Goal: Task Accomplishment & Management: Manage account settings

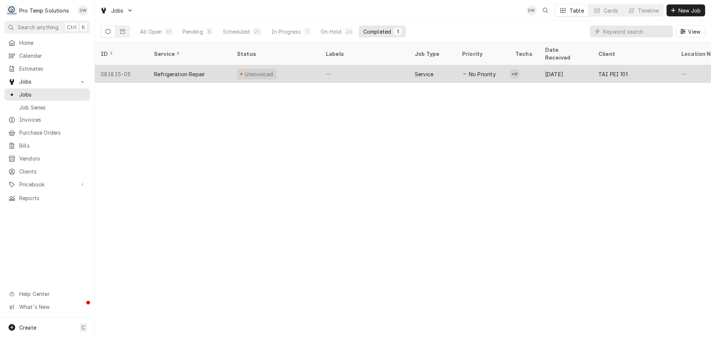
click at [377, 68] on div "—" at bounding box center [364, 74] width 89 height 18
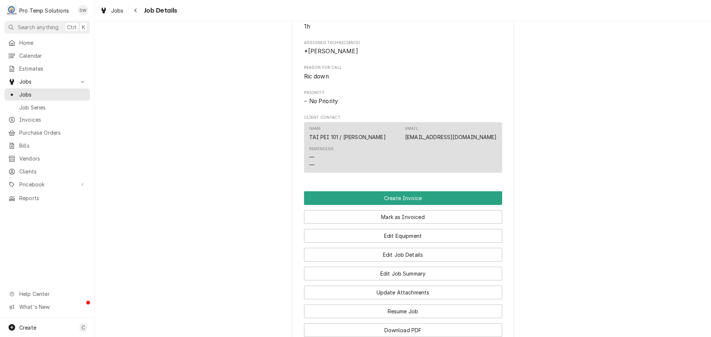
scroll to position [407, 0]
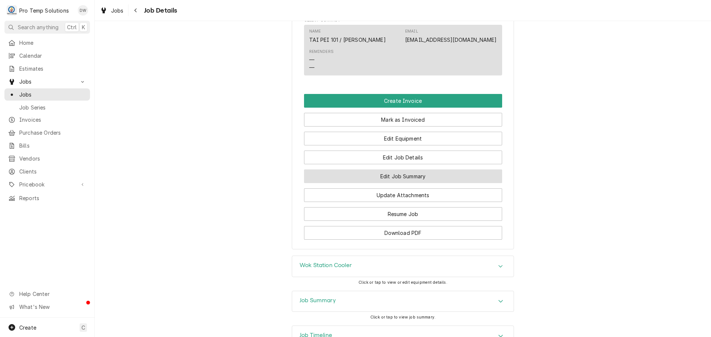
click at [400, 183] on button "Edit Job Summary" at bounding box center [403, 177] width 198 height 14
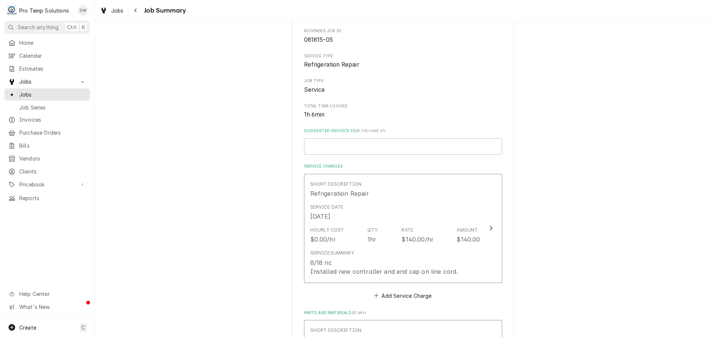
scroll to position [74, 0]
click at [356, 147] on input "Suggested Invoice ID ( if you have it )" at bounding box center [403, 146] width 198 height 16
type textarea "x"
type input "#"
type textarea "x"
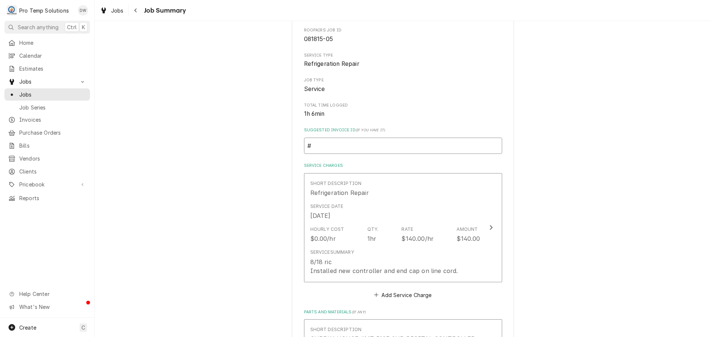
type input "#0"
type textarea "x"
type input "#08"
type textarea "x"
type input "#081"
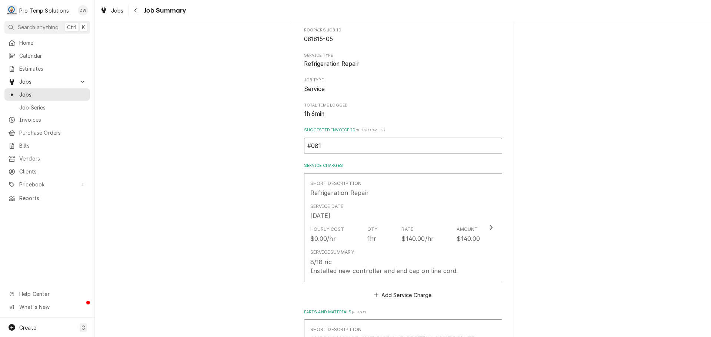
type textarea "x"
type input "#0818"
type textarea "x"
type input "#08182"
type textarea "x"
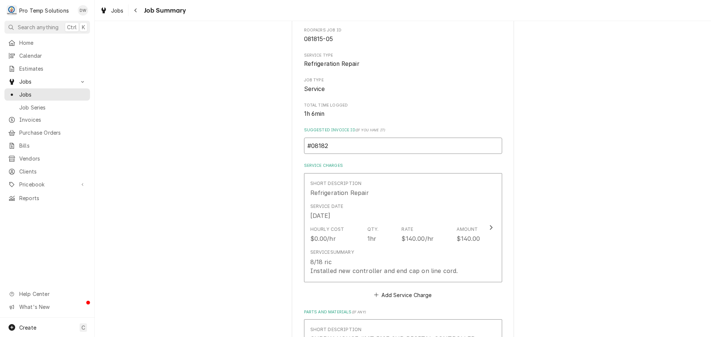
type input "#081825"
type textarea "x"
type input "#0818250"
type textarea "x"
type input "#08182500"
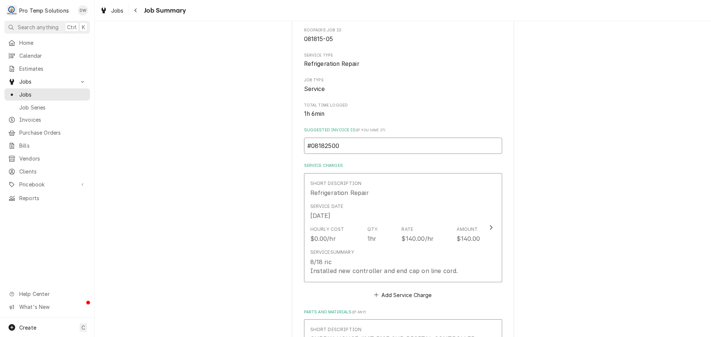
type textarea "x"
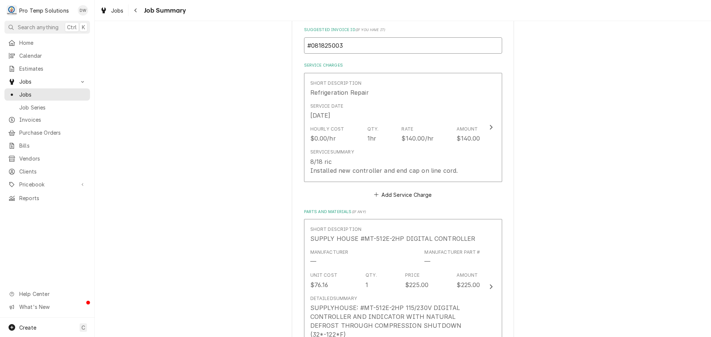
scroll to position [185, 0]
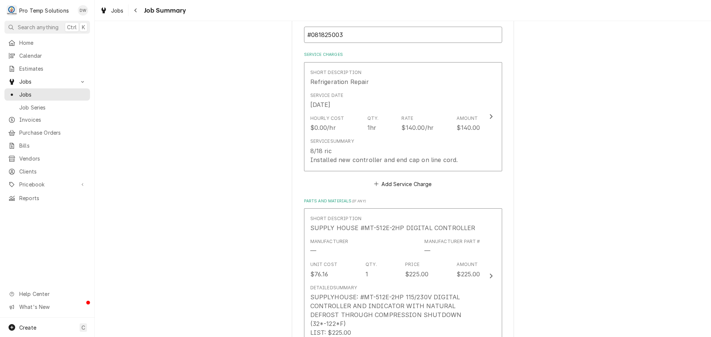
type input "#081825003"
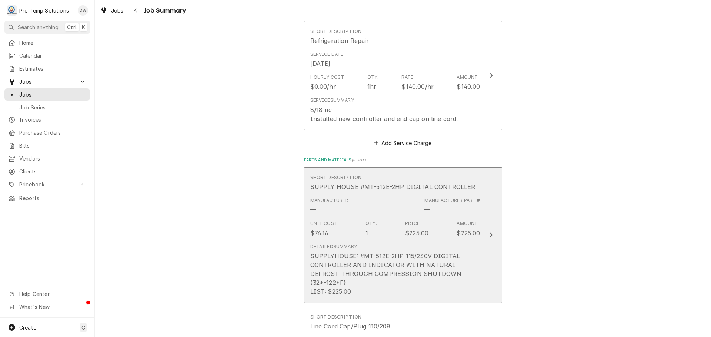
scroll to position [222, 0]
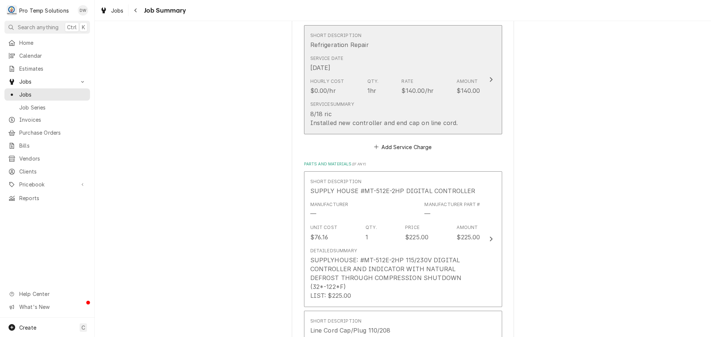
click at [490, 78] on icon "Update Line Item" at bounding box center [491, 79] width 3 height 5
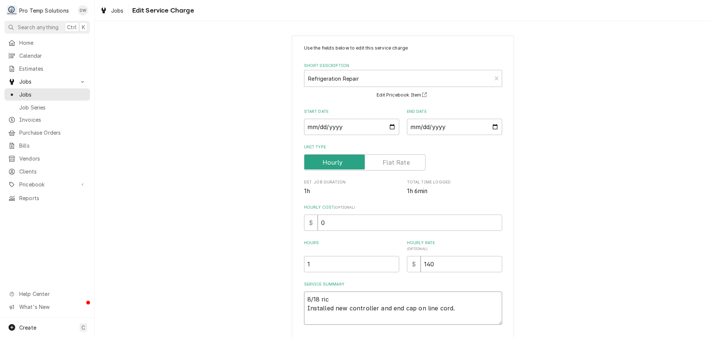
click at [374, 306] on textarea "8/18 ric Installed new controller and end cap on line cord." at bounding box center [403, 308] width 198 height 33
type textarea "x"
type textarea "8/18 ric Installed new controller (and end cap on line cord."
type textarea "x"
type textarea "8/18 ric Installed new controller ( and end cap on line cord."
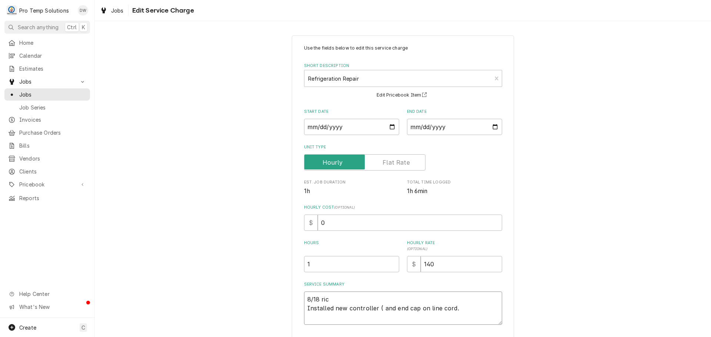
type textarea "x"
type textarea "8/18 ric Installed new controller ( Tand end cap on line cord."
type textarea "x"
type textarea "8/18 ric Installed new controller ( TRand end cap on line cord."
type textarea "x"
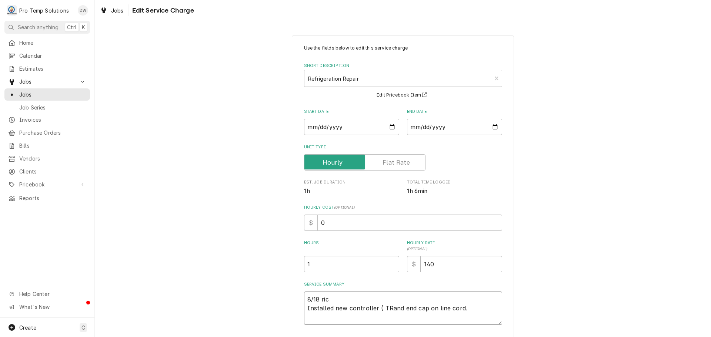
type textarea "8/18 ric Installed new controller ( TRKand end cap on line cord."
type textarea "x"
type textarea "8/18 ric Installed new controller ( TRK and end cap on line cord."
type textarea "x"
type textarea "8/18 ric Installed new controller ( TRK )and end cap on line cord."
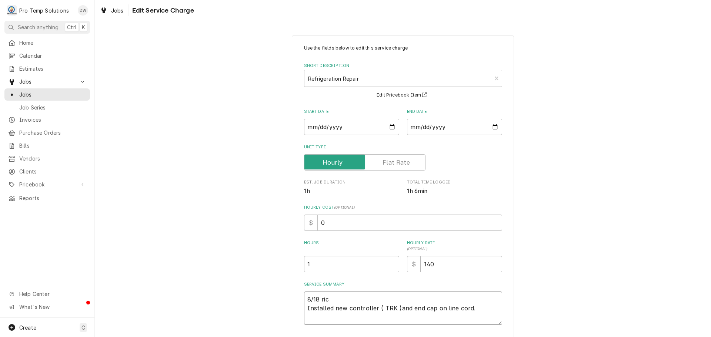
click at [327, 300] on textarea "8/18 ric Installed new controller ( TRK )and end cap on line cord." at bounding box center [403, 308] width 198 height 33
type textarea "x"
type textarea "8/18 ri Installed new controller ( TRK )and end cap on line cord."
type textarea "x"
type textarea "8/18 r Installed new controller ( TRK )and end cap on line cord."
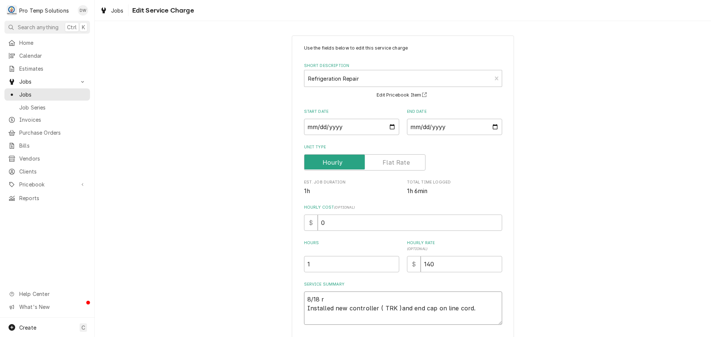
type textarea "x"
type textarea "8/18 Installed new controller ( TRK )and end cap on line cord."
type textarea "x"
type textarea "8/18 R Installed new controller ( TRK )and end cap on line cord."
type textarea "x"
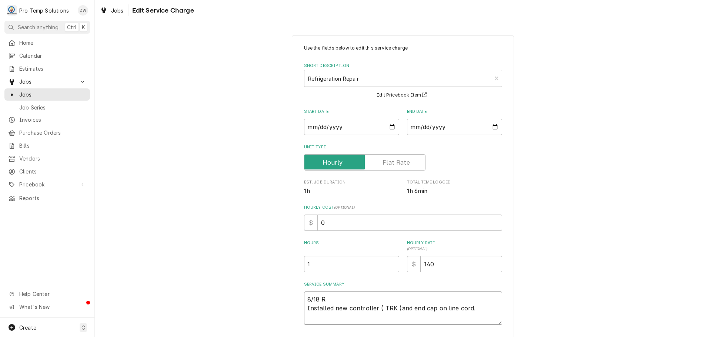
type textarea "8/18 RI Installed new controller ( TRK )and end cap on line cord."
type textarea "x"
type textarea "8/18 RIC Installed new controller ( TRK )and end cap on line cord."
type textarea "x"
type textarea "8/18 RIC Installed new controller ( TRK )and end cap on line cord."
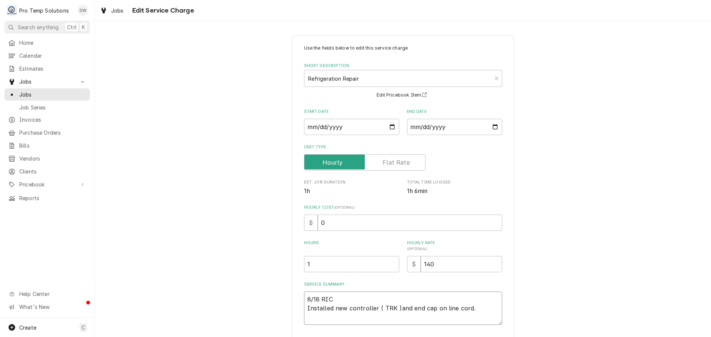
type textarea "x"
type textarea "8/18 RIC 4 Installed new controller ( TRK )and end cap on line cord."
type textarea "x"
type textarea "8/18 RIC 40 Installed new controller ( TRK )and end cap on line cord."
type textarea "x"
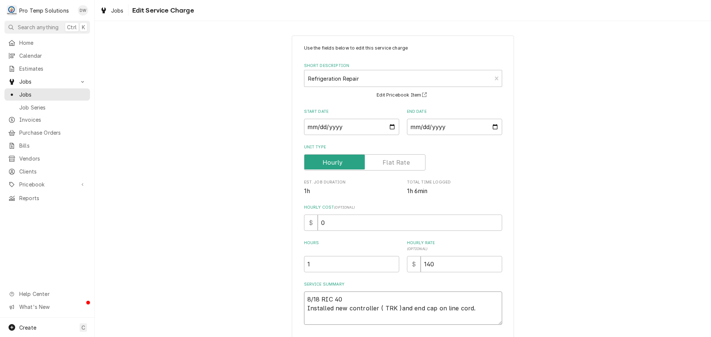
type textarea "8/18 RIC 405 Installed new controller ( TRK )and end cap on line cord."
type textarea "x"
type textarea "8/18 RIC 405- Installed new controller ( TRK )and end cap on line cord."
type textarea "x"
type textarea "8/18 RIC 405-5 Installed new controller ( TRK )and end cap on line cord."
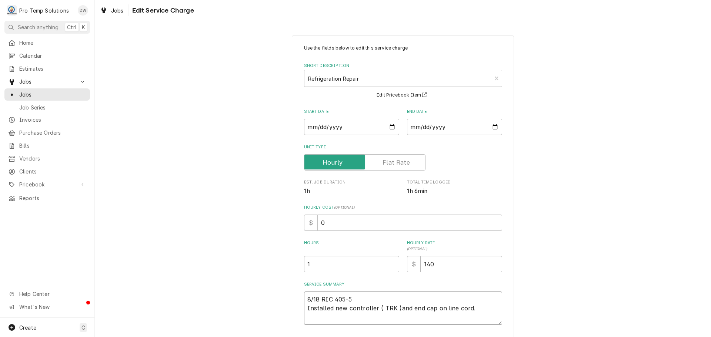
type textarea "x"
type textarea "8/18 RIC 405-51 Installed new controller ( TRK )and end cap on line cord."
type textarea "x"
type textarea "8/18 RIC 405-510 Installed new controller ( TRK )and end cap on line cord."
type textarea "x"
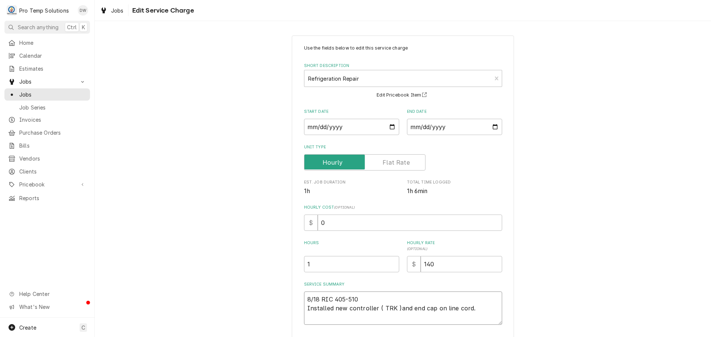
type textarea "8/18 RIC 405-510 Installed new controller ( TRK )and end cap on line cord."
type textarea "x"
type textarea "8/18 RIC 405-510 K Installed new controller ( TRK )and end cap on line cord."
type textarea "x"
type textarea "8/18 RIC 405-510 KE Installed new controller ( TRK )and end cap on line cord."
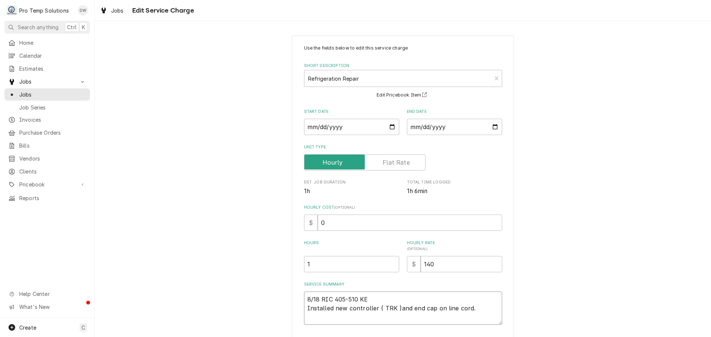
type textarea "x"
type textarea "8/18 RIC 405-510 KEV Installed new controller ( TRK )and end cap on line cord."
type textarea "x"
type textarea "8/18 RIC 405-510 KEVI Installed new controller ( TRK )and end cap on line cord."
type textarea "x"
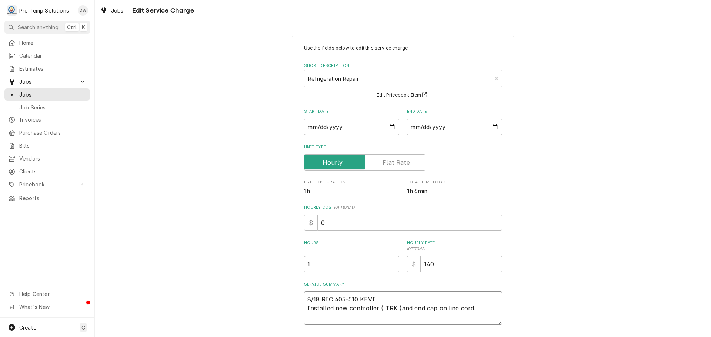
type textarea "8/18 RIC 405-510 KEVIN Installed new controller ( TRK )and end cap on line cord."
type textarea "x"
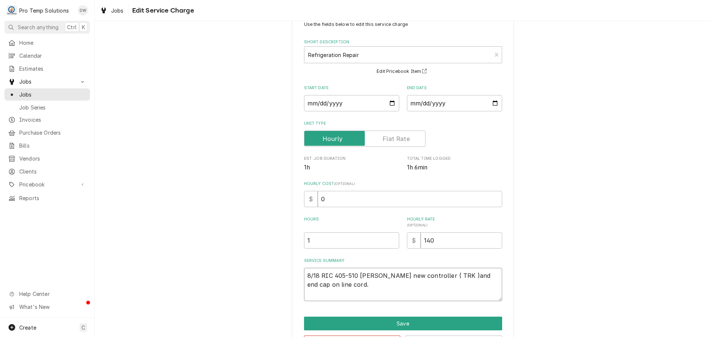
scroll to position [52, 0]
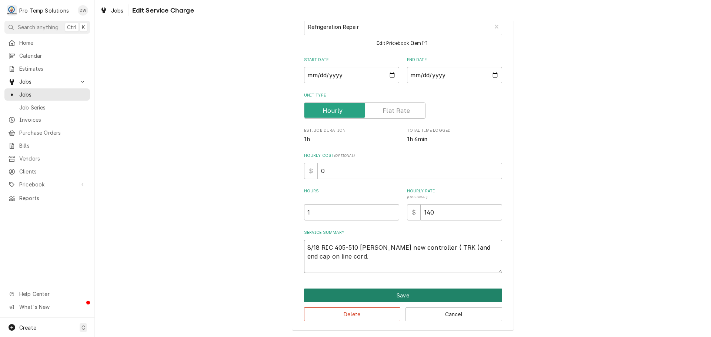
type textarea "8/18 RIC 405-510 KEVIN Installed new controller ( TRK )and end cap on line cord."
click at [397, 295] on button "Save" at bounding box center [403, 296] width 198 height 14
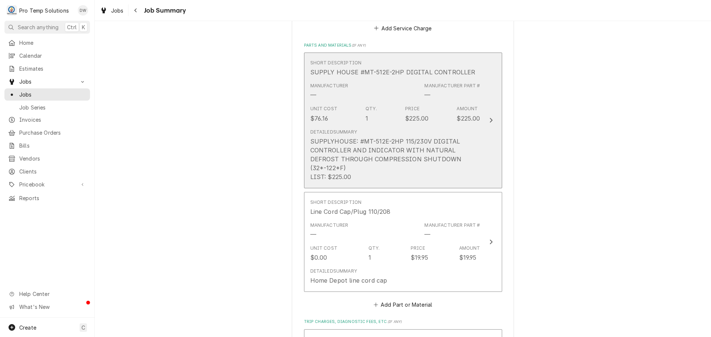
scroll to position [370, 0]
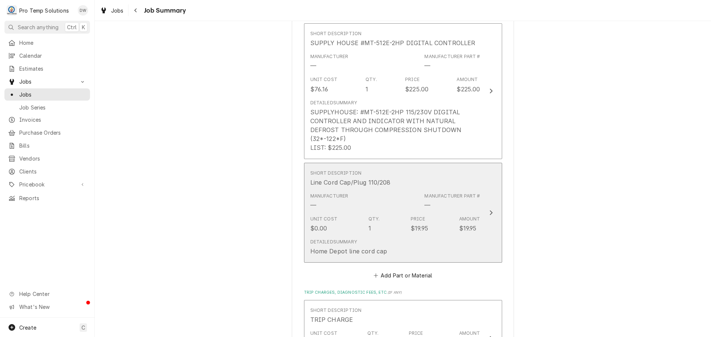
click at [489, 210] on icon "Update Line Item" at bounding box center [491, 213] width 4 height 6
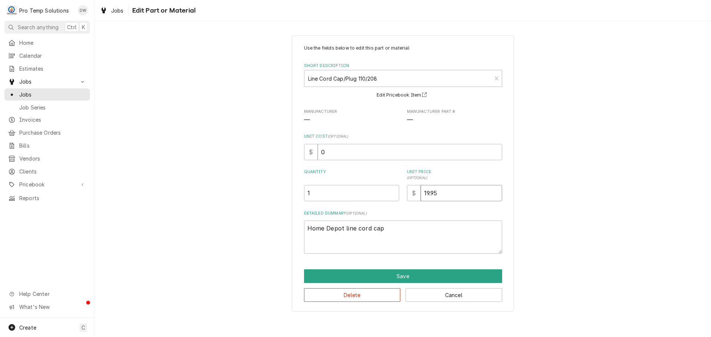
click at [450, 185] on input "19.95" at bounding box center [461, 193] width 81 height 16
type textarea "x"
type input "19.9"
type textarea "x"
type input "19"
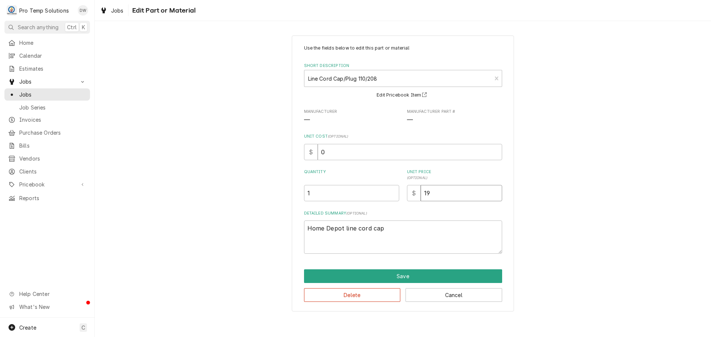
type textarea "x"
type input "1"
type textarea "x"
type input "2"
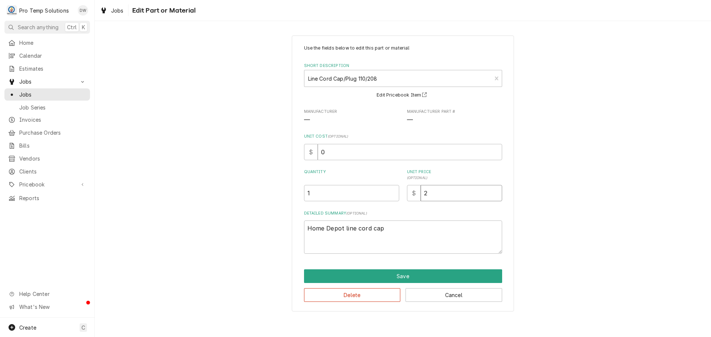
type textarea "x"
type input "20"
type textarea "x"
type input "20.0"
type textarea "x"
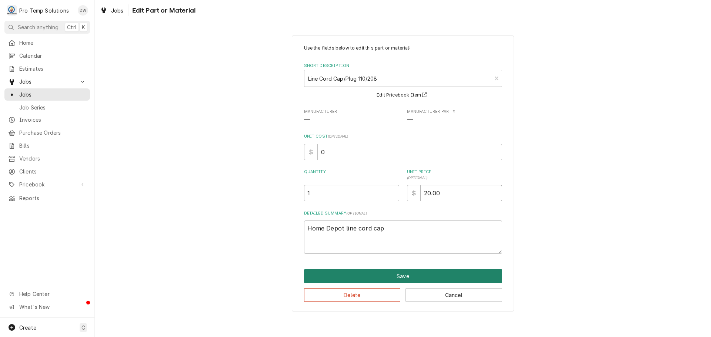
type input "20.00"
click at [399, 277] on button "Save" at bounding box center [403, 277] width 198 height 14
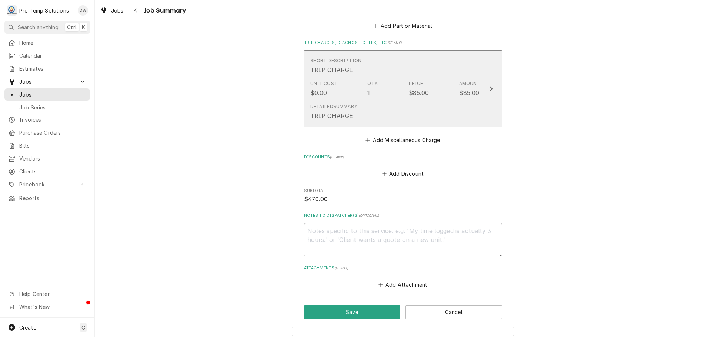
scroll to position [630, 0]
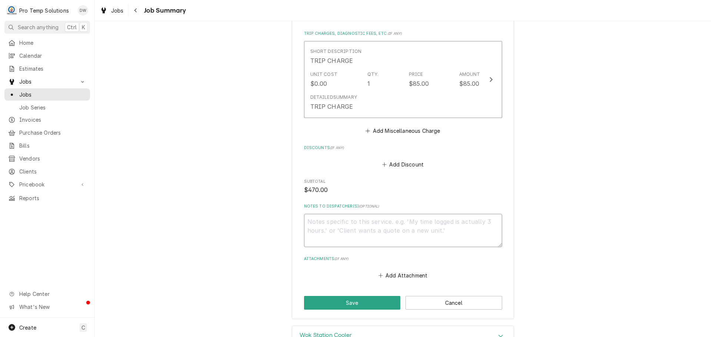
click at [320, 214] on textarea "Notes to Dispatcher(s) ( optional )" at bounding box center [403, 230] width 198 height 33
type textarea "x"
type textarea "#"
type textarea "x"
type textarea "#0"
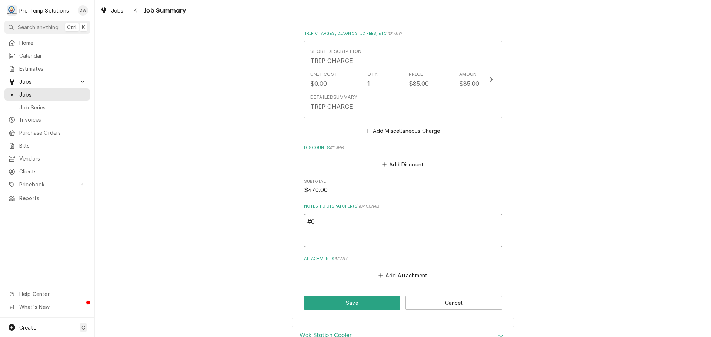
type textarea "x"
type textarea "#08"
type textarea "x"
type textarea "#081"
type textarea "x"
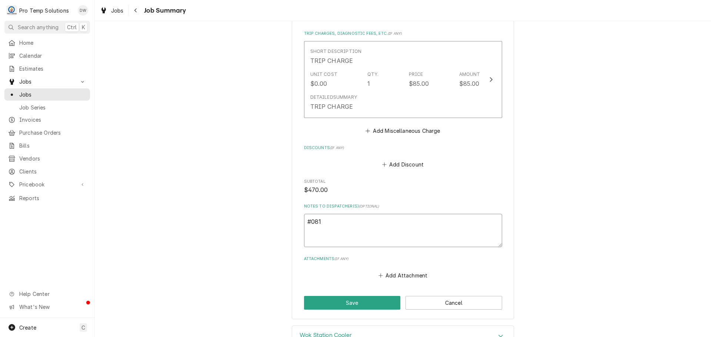
type textarea "#0818"
type textarea "x"
type textarea "#08182"
type textarea "x"
type textarea "#081825"
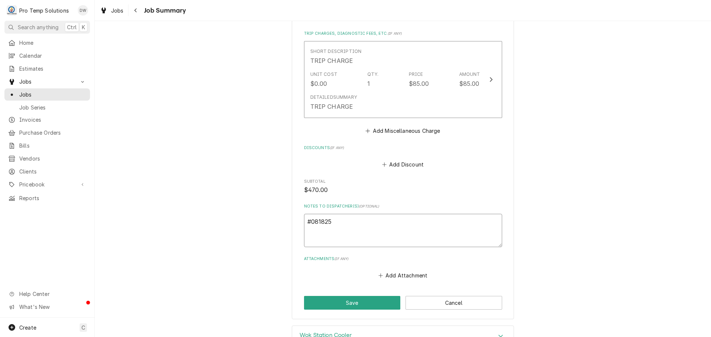
type textarea "x"
type textarea "#0818250"
type textarea "x"
type textarea "#08182500"
type textarea "x"
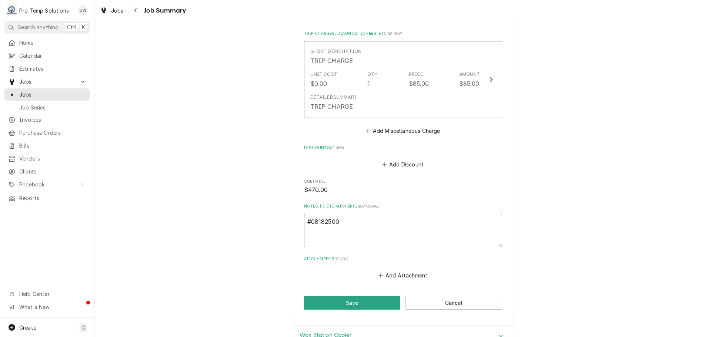
type textarea "#081825003"
type textarea "x"
type textarea "#081825003"
type textarea "x"
type textarea "#081825003 T"
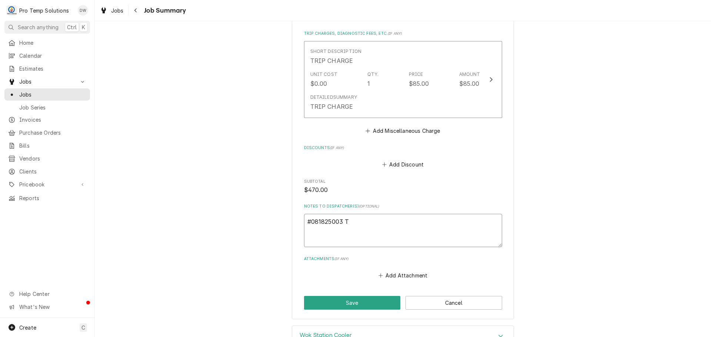
type textarea "x"
type textarea "#081825003 TA"
type textarea "x"
type textarea "#081825003 TAI"
type textarea "x"
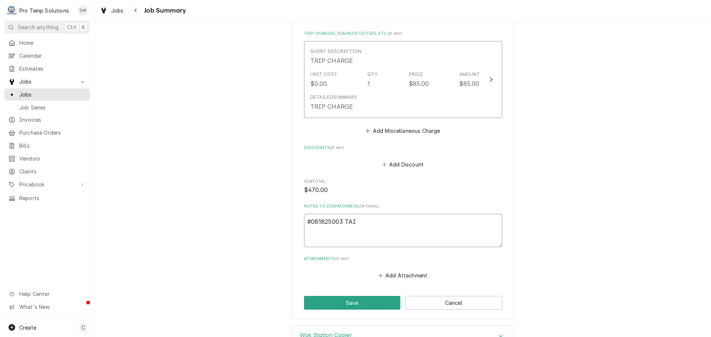
type textarea "#081825003 TAIP"
type textarea "x"
type textarea "#081825003 TAIPE"
type textarea "x"
type textarea "#081825003 [GEOGRAPHIC_DATA]"
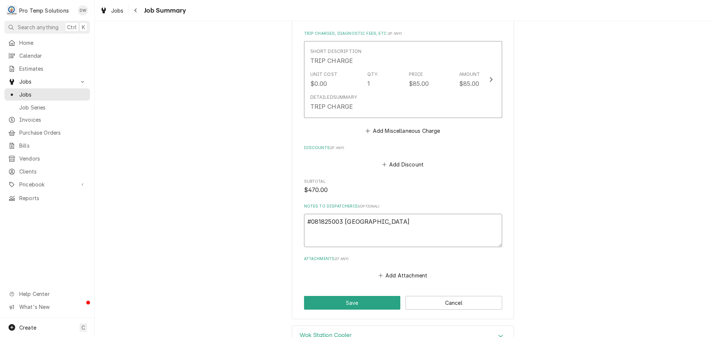
type textarea "x"
type textarea "#081825003 [GEOGRAPHIC_DATA]"
type textarea "x"
type textarea "#081825003 [GEOGRAPHIC_DATA] 1"
type textarea "x"
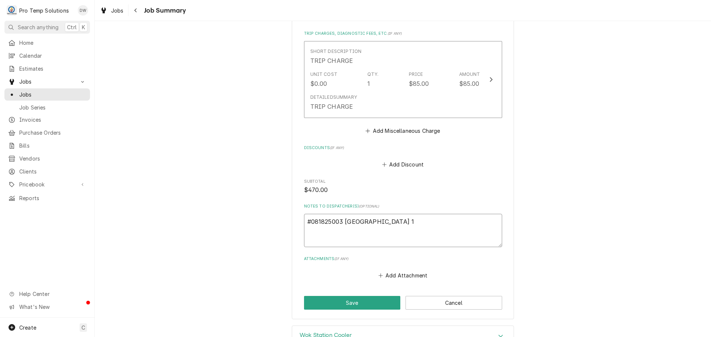
type textarea "#081825003 [GEOGRAPHIC_DATA] 10"
type textarea "x"
type textarea "#081825003 [GEOGRAPHIC_DATA]"
type textarea "x"
type textarea "#081825003 [GEOGRAPHIC_DATA] 101-"
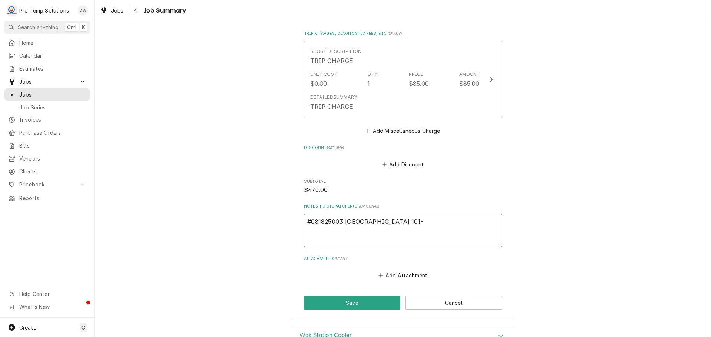
type textarea "x"
type textarea "#081825003 [GEOGRAPHIC_DATA] 101-"
type textarea "x"
type textarea "#081825003 TAIPEI 101- R"
type textarea "x"
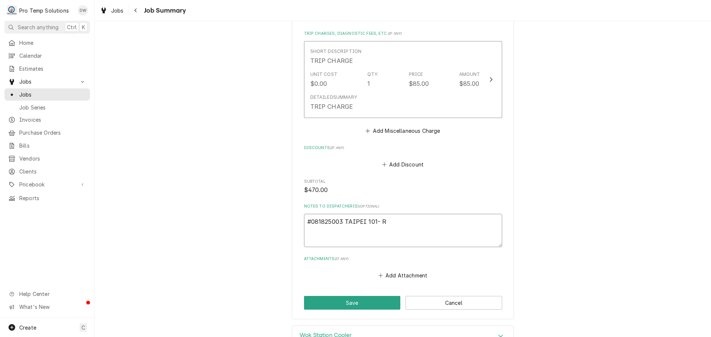
type textarea "#081825003 TAIPEI 101- RI"
type textarea "x"
type textarea "#081825003 TAIPEI 101- RIC"
type textarea "x"
type textarea "#081825003 TAIPEI 101- RIC"
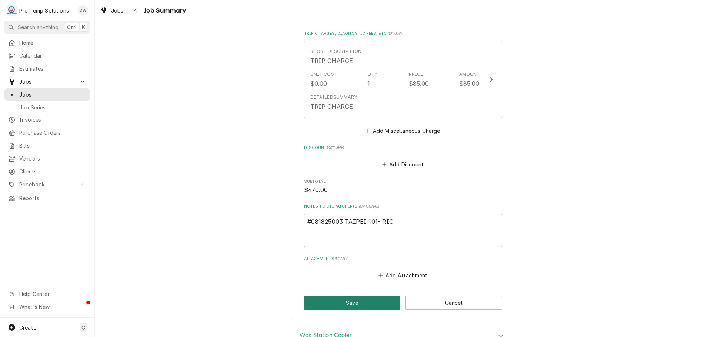
click at [342, 296] on button "Save" at bounding box center [352, 303] width 97 height 14
type textarea "x"
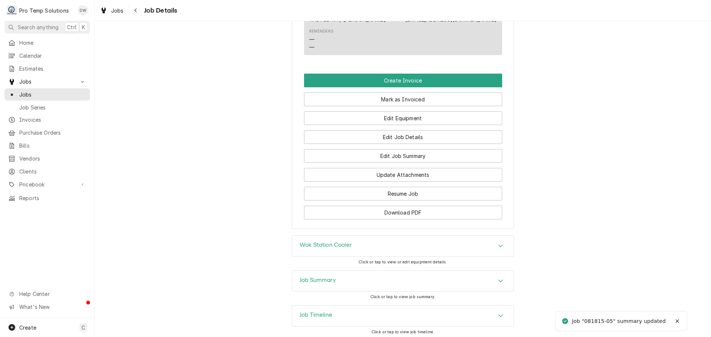
scroll to position [445, 0]
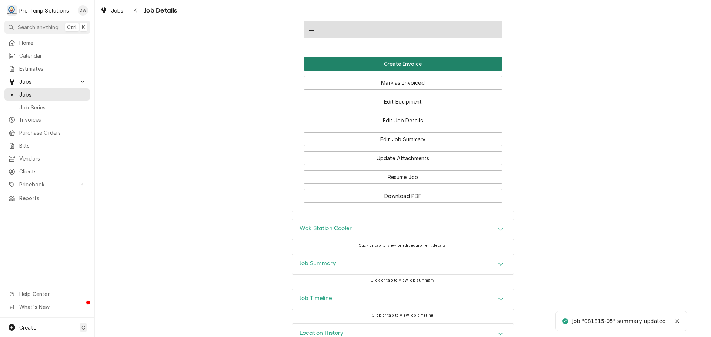
click at [390, 71] on button "Create Invoice" at bounding box center [403, 64] width 198 height 14
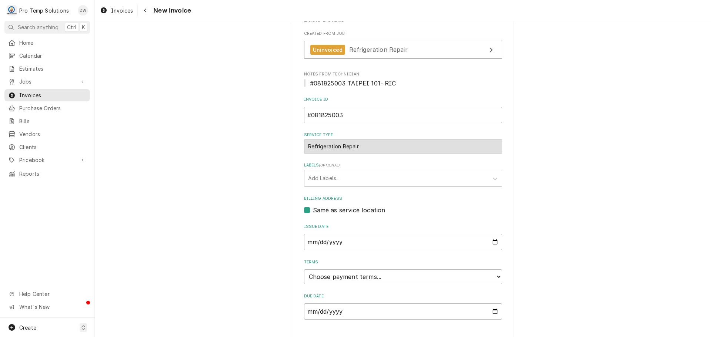
scroll to position [146, 0]
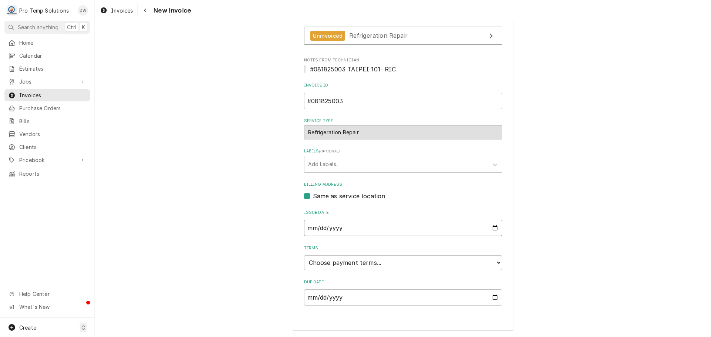
click at [489, 226] on input "2025-08-19" at bounding box center [403, 228] width 198 height 16
type input "2025-08-18"
click at [352, 263] on select "Choose payment terms... Same Day Net 7 Net 14 Net 21 Net 30 Net 45 Net 60 Net 90" at bounding box center [403, 263] width 198 height 15
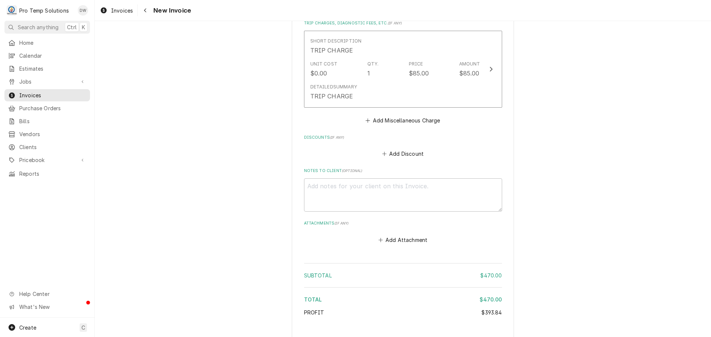
scroll to position [926, 0]
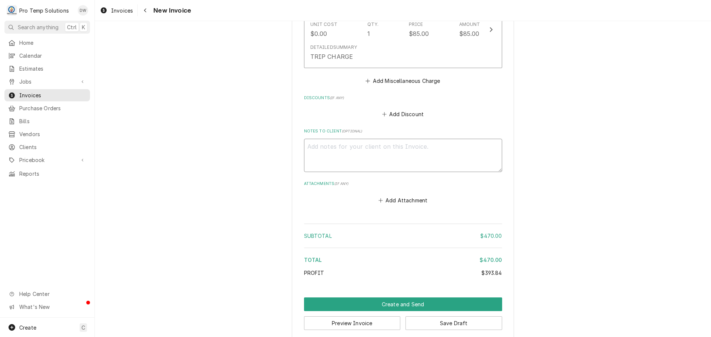
click at [327, 139] on textarea "Notes to Client ( optional )" at bounding box center [403, 155] width 198 height 33
type textarea "x"
type textarea "#"
type textarea "x"
type textarea "#0"
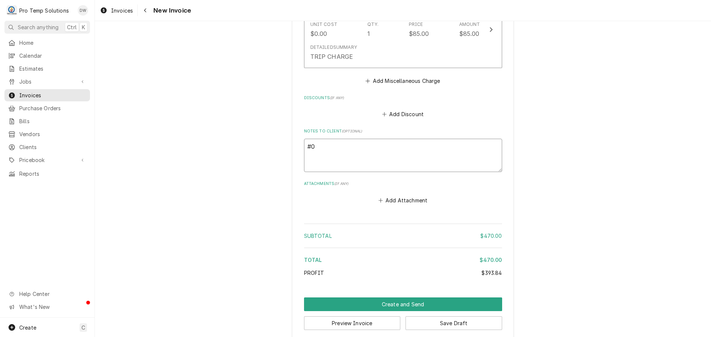
type textarea "x"
type textarea "#08"
type textarea "x"
type textarea "#081"
type textarea "x"
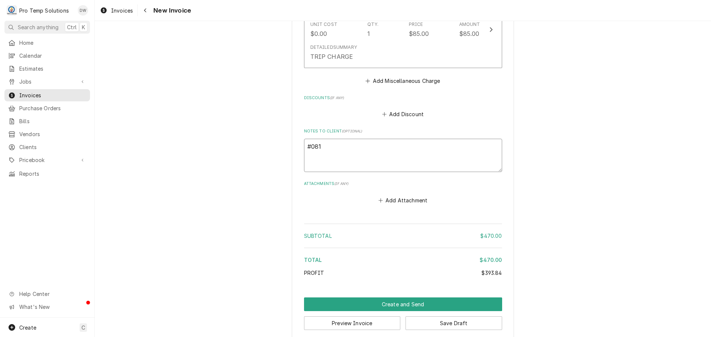
type textarea "#0818"
type textarea "x"
type textarea "#08182"
type textarea "x"
type textarea "#081825"
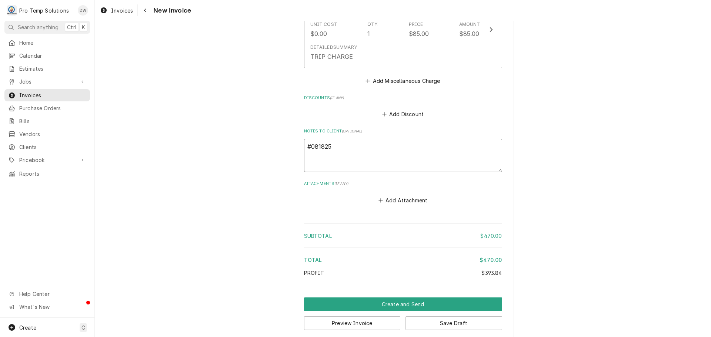
type textarea "x"
type textarea "#0818250"
type textarea "x"
type textarea "#08182500"
type textarea "x"
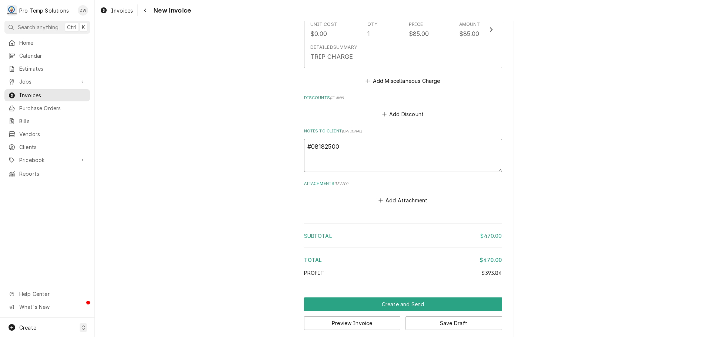
type textarea "#081825003"
type textarea "x"
type textarea "#081825003"
type textarea "x"
type textarea "#081825003 T"
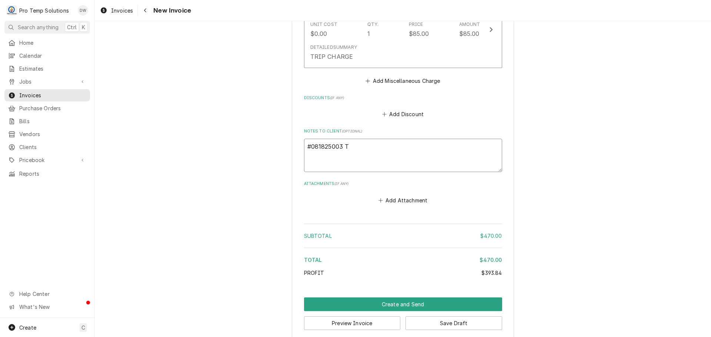
type textarea "x"
type textarea "#081825003 TA"
type textarea "x"
type textarea "#081825003 TAI"
type textarea "x"
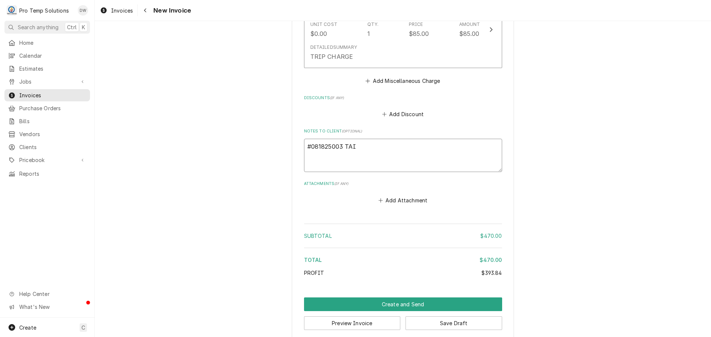
type textarea "#081825003 TAIP"
type textarea "x"
type textarea "#081825003 TAIPE"
type textarea "x"
type textarea "#081825003 [GEOGRAPHIC_DATA]"
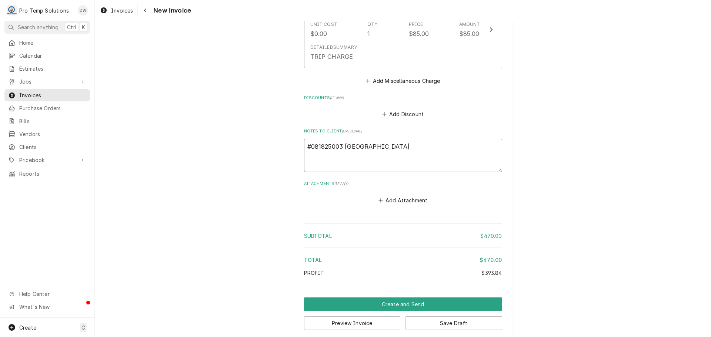
type textarea "x"
type textarea "#081825003 [GEOGRAPHIC_DATA]"
type textarea "x"
type textarea "#081825003 [GEOGRAPHIC_DATA] 1"
type textarea "x"
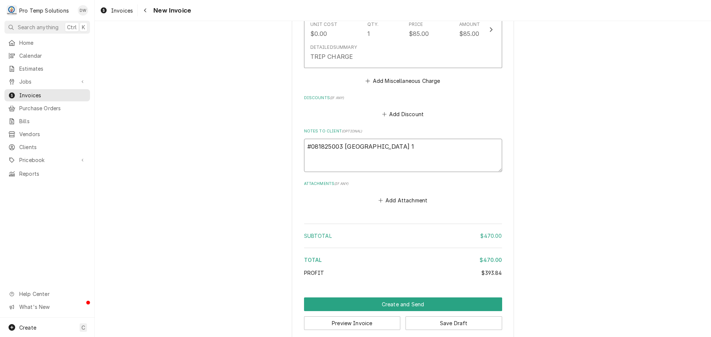
type textarea "#081825003 TAIPEI 10"
type textarea "x"
type textarea "#081825003 TAIPEI 101"
type textarea "x"
type textarea "#081825003 TAIPEI 101-"
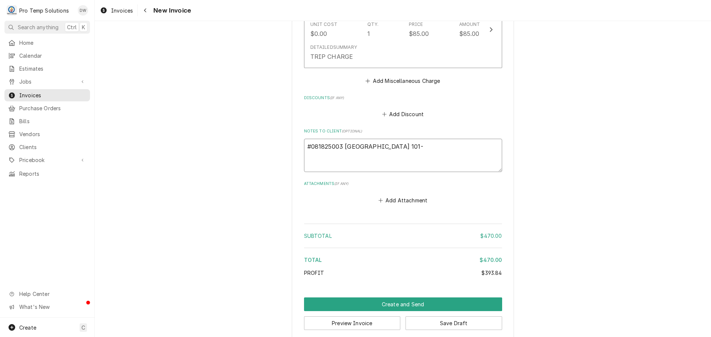
type textarea "x"
type textarea "#081825003 TAIPEI 101-"
type textarea "x"
type textarea "#081825003 TAIPEI 101- W"
type textarea "x"
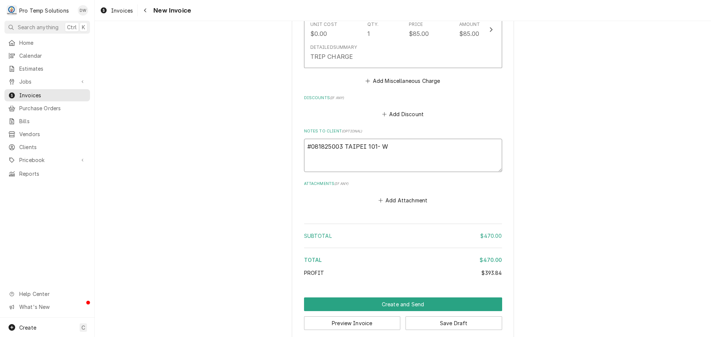
type textarea "#081825003 TAIPEI 101- WO"
type textarea "x"
type textarea "#081825003 TAIPEI 101- WOK"
type textarea "x"
type textarea "#081825003 TAIPEI 101- WOK"
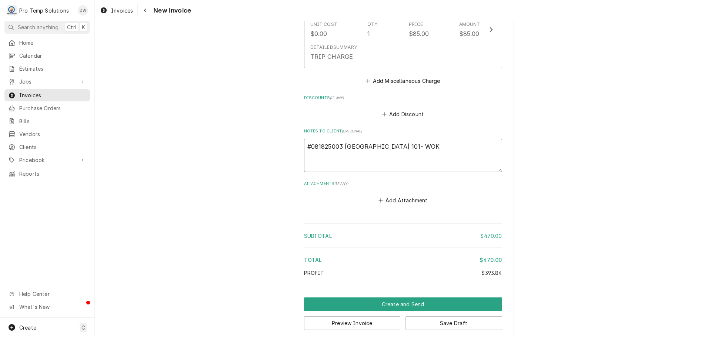
type textarea "x"
type textarea "#081825003 TAIPEI 101- WOK R"
type textarea "x"
type textarea "#081825003 TAIPEI 101- WOK RI"
type textarea "x"
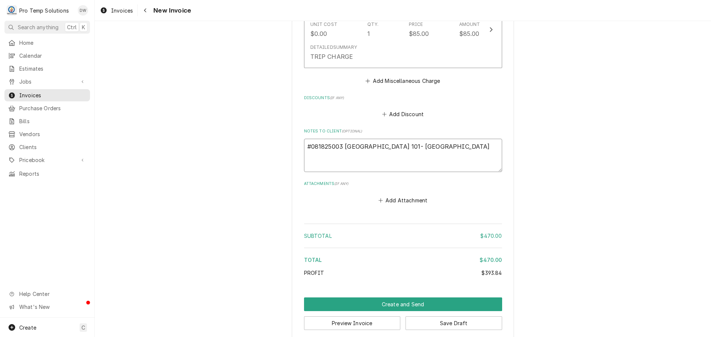
type textarea "#081825003 TAIPEI 101- WOK RIC"
type textarea "x"
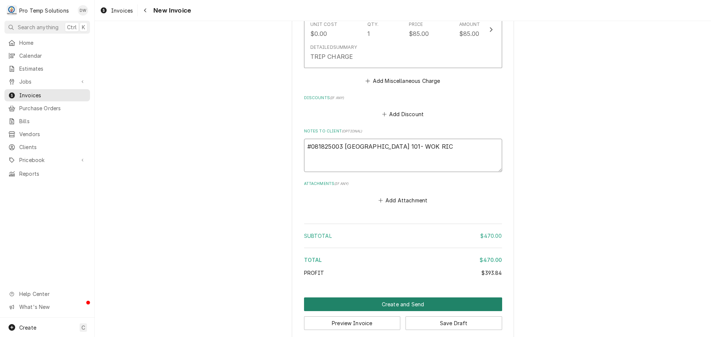
type textarea "#081825003 TAIPEI 101- WOK RIC"
click at [396, 300] on button "Create and Send" at bounding box center [403, 305] width 198 height 14
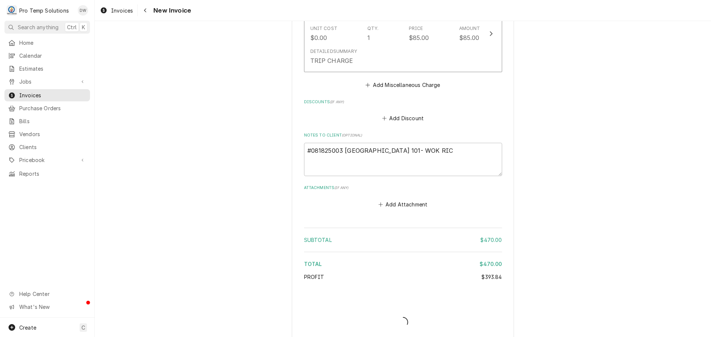
type textarea "x"
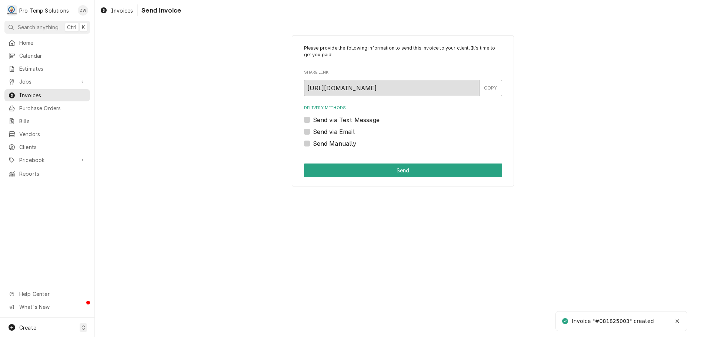
click at [313, 132] on label "Send via Email" at bounding box center [334, 131] width 42 height 9
click at [313, 132] on input "Send via Email" at bounding box center [412, 135] width 198 height 16
checkbox input "true"
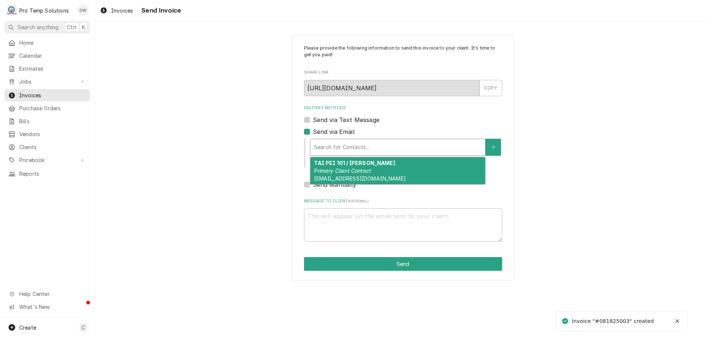
click at [366, 146] on div "Delivery Methods" at bounding box center [397, 147] width 167 height 13
click at [357, 164] on strong "TAI PEI 101 / CARY" at bounding box center [354, 163] width 81 height 6
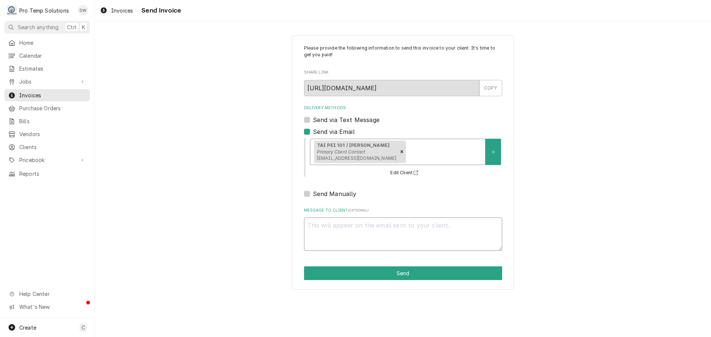
click at [333, 226] on textarea "Message to Client ( optional )" at bounding box center [403, 234] width 198 height 33
type textarea "x"
type textarea "#"
type textarea "x"
type textarea "#0"
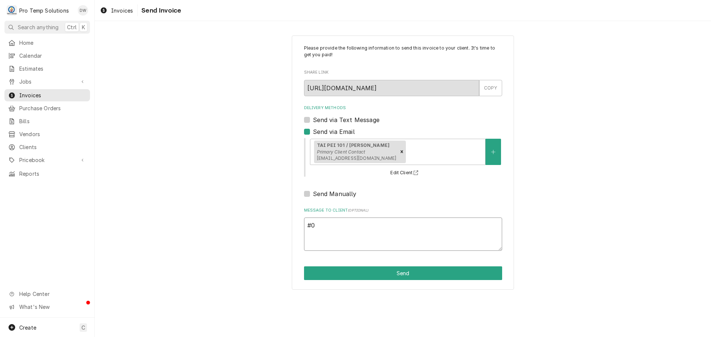
type textarea "x"
type textarea "#08"
type textarea "x"
type textarea "#081"
type textarea "x"
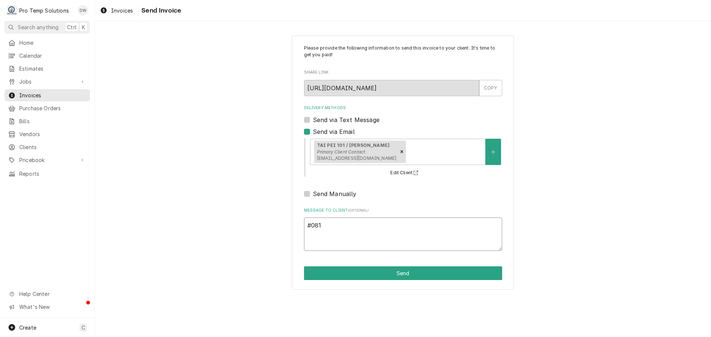
type textarea "#0818"
type textarea "x"
type textarea "#08182"
type textarea "x"
type textarea "#081825"
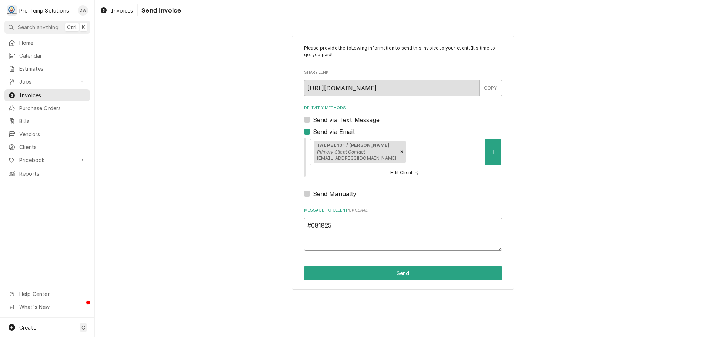
type textarea "x"
type textarea "#0818250"
type textarea "x"
type textarea "#08182500"
type textarea "x"
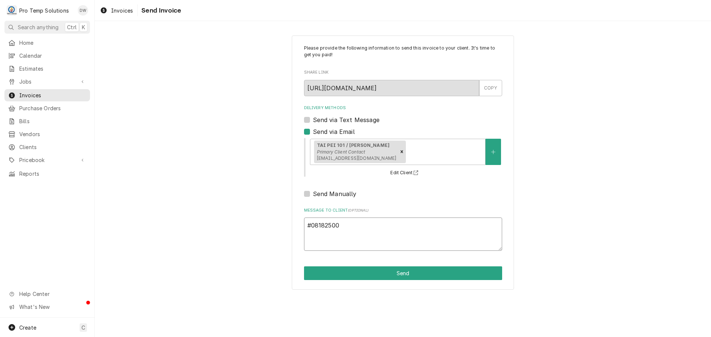
type textarea "#081825003"
type textarea "x"
type textarea "#081825003"
type textarea "x"
type textarea "#081825003 T"
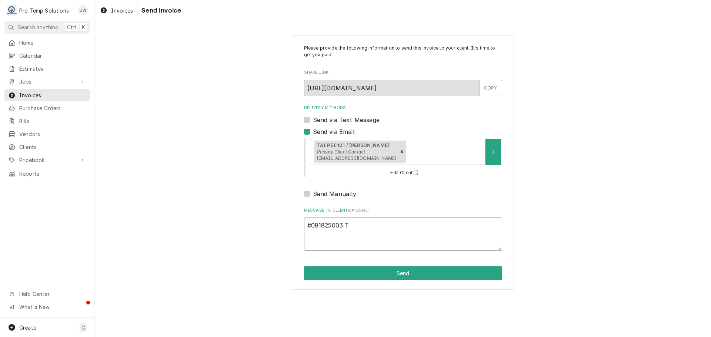
type textarea "x"
type textarea "#081825003 TA"
type textarea "x"
type textarea "#081825003 TAI"
type textarea "x"
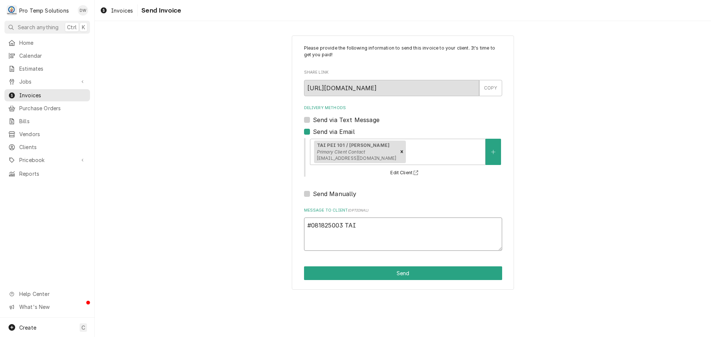
type textarea "#081825003 TAIP"
type textarea "x"
type textarea "#081825003 TAIPE"
type textarea "x"
type textarea "#081825003 TAIPEI"
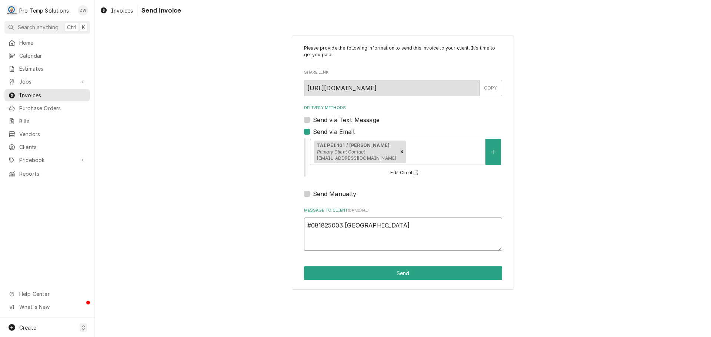
type textarea "x"
type textarea "#081825003 TAIPEI-"
type textarea "x"
type textarea "#081825003 TAIPEI"
type textarea "x"
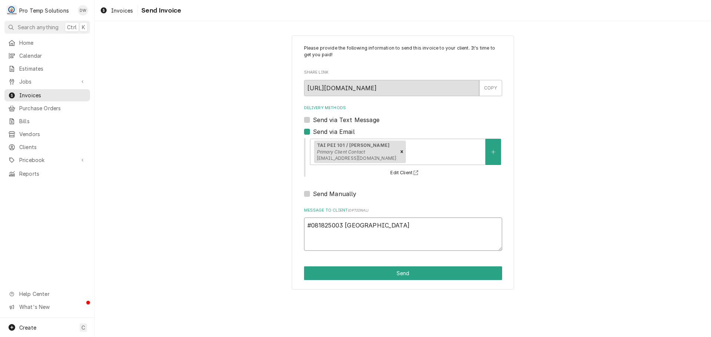
type textarea "#081825003 TAIPE"
type textarea "x"
type textarea "#081825003 TAIPEI"
type textarea "x"
type textarea "#081825003 TAIPEI"
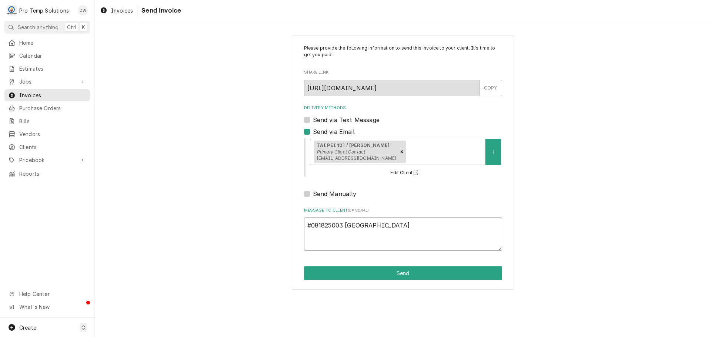
type textarea "x"
type textarea "#081825003 TAIPEI 1"
type textarea "x"
type textarea "#081825003 TAIPEI 10"
type textarea "x"
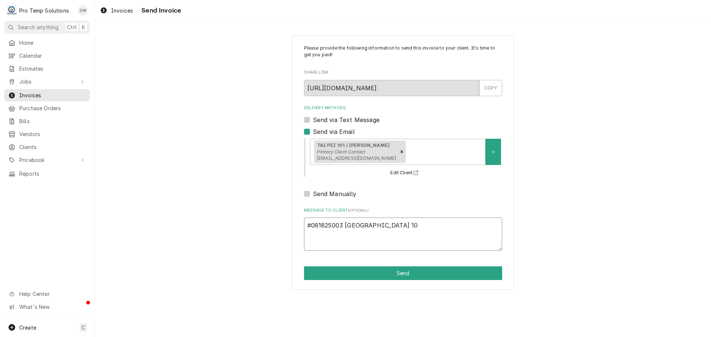
type textarea "#081825003 TAIPEI 101"
type textarea "x"
type textarea "#081825003 TAIPEI 101-"
type textarea "x"
type textarea "#081825003 TAIPEI 101-"
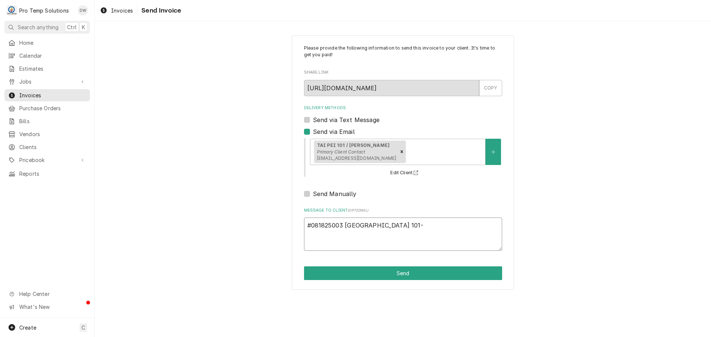
type textarea "x"
type textarea "#081825003 TAIPEI 101- W"
type textarea "x"
type textarea "#081825003 TAIPEI 101- WO"
type textarea "x"
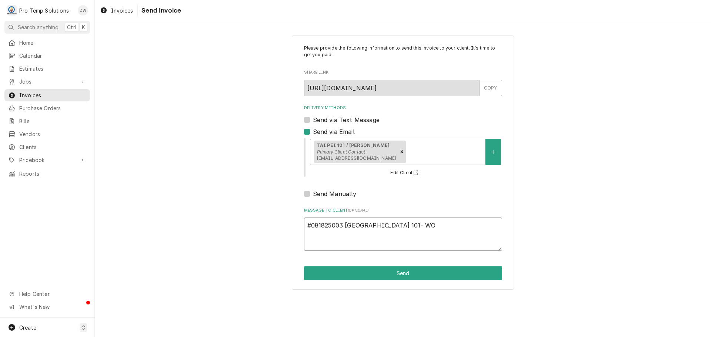
type textarea "#081825003 TAIPEI 101- WOK"
type textarea "x"
type textarea "#081825003 TAIPEI 101- WOK"
type textarea "x"
type textarea "#081825003 TAIPEI 101- WOK R"
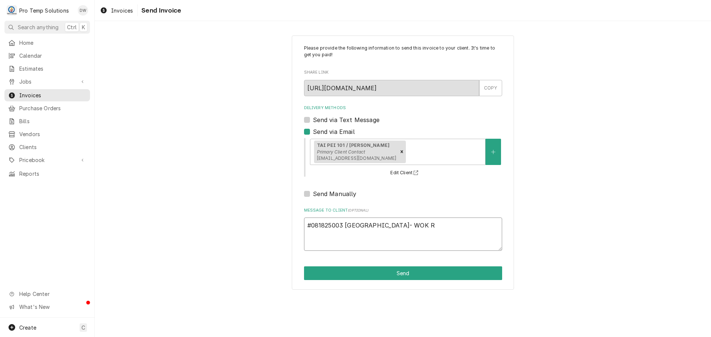
type textarea "x"
type textarea "#081825003 TAIPEI 101- WOK RI"
type textarea "x"
type textarea "#081825003 TAIPEI 101- WOK RIC"
type textarea "x"
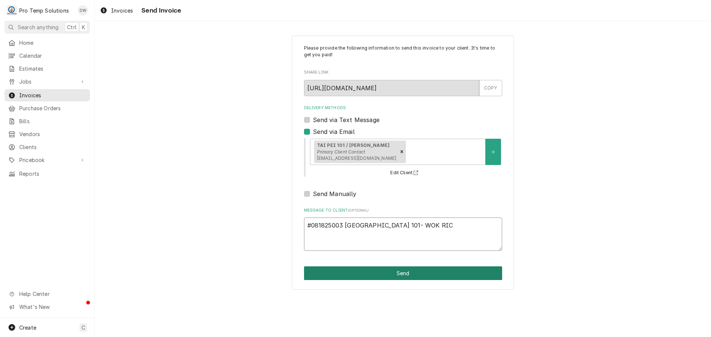
type textarea "#081825003 TAIPEI 101- WOK RIC"
click at [398, 272] on button "Send" at bounding box center [403, 274] width 198 height 14
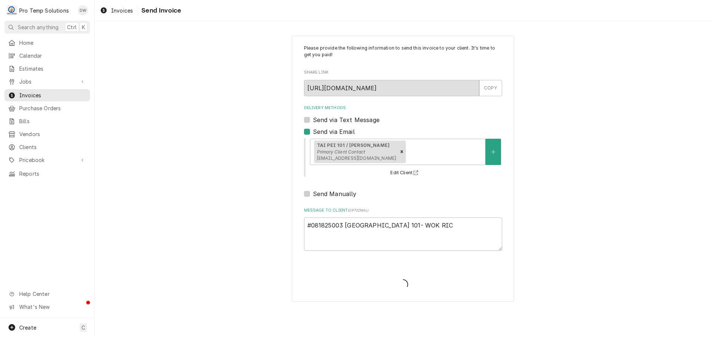
type textarea "x"
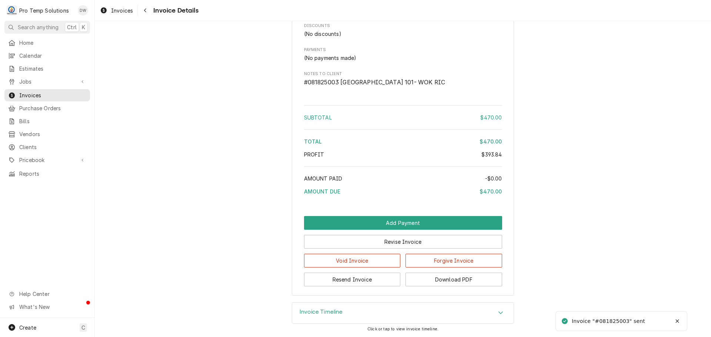
scroll to position [861, 0]
click at [445, 280] on button "Download PDF" at bounding box center [454, 280] width 97 height 14
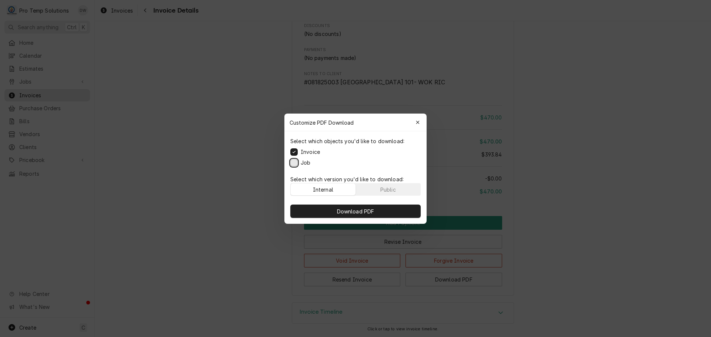
click at [294, 161] on button "Job" at bounding box center [293, 162] width 7 height 7
click at [356, 212] on span "Download PDF" at bounding box center [356, 211] width 40 height 8
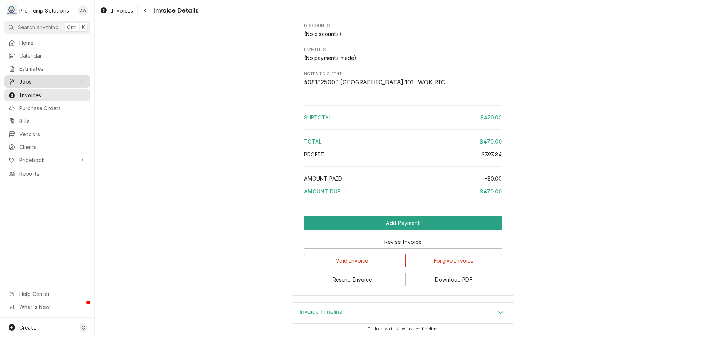
click at [28, 80] on span "Jobs" at bounding box center [47, 82] width 56 height 8
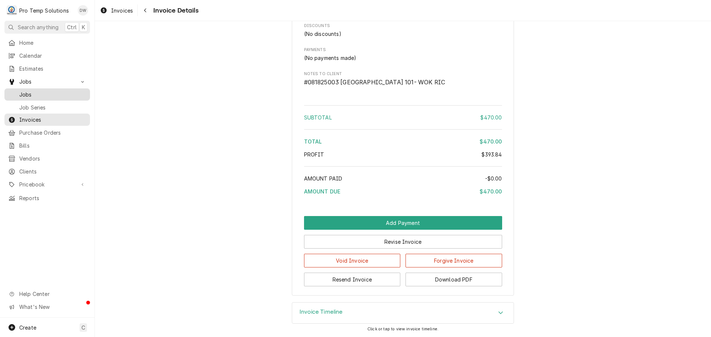
click at [23, 91] on span "Jobs" at bounding box center [52, 95] width 67 height 8
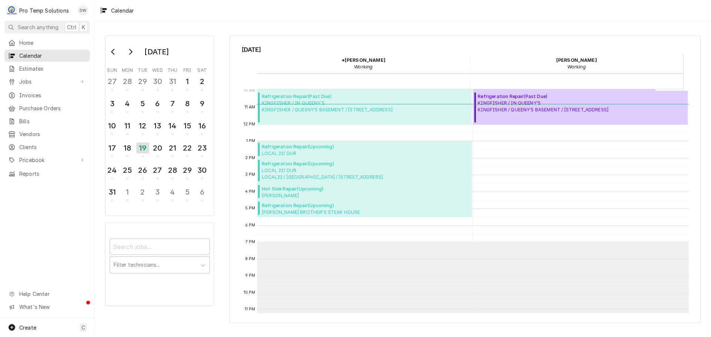
scroll to position [180, 0]
